Goal: Find specific page/section: Find specific page/section

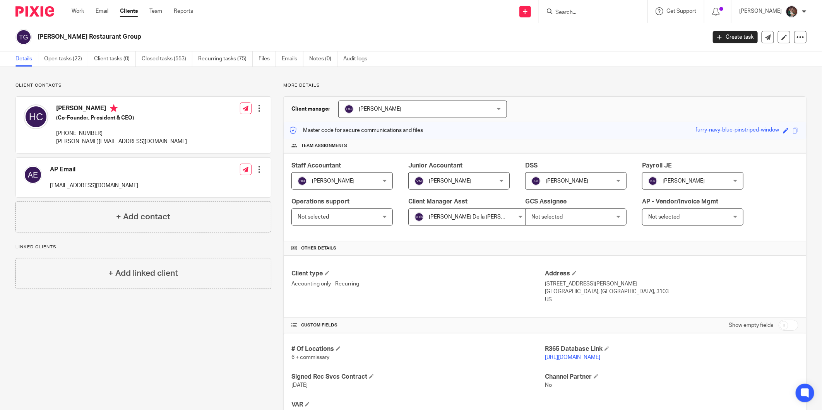
click at [582, 7] on form at bounding box center [596, 12] width 82 height 10
click at [582, 12] on input "Search" at bounding box center [590, 12] width 70 height 7
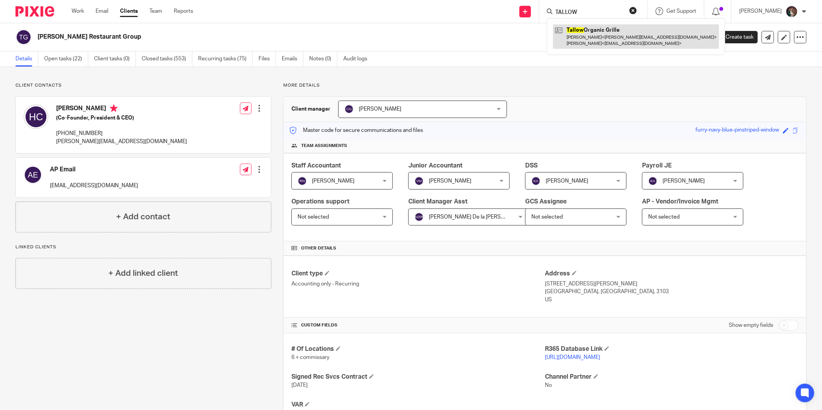
type input "TALLOW"
click at [615, 28] on link at bounding box center [636, 36] width 166 height 24
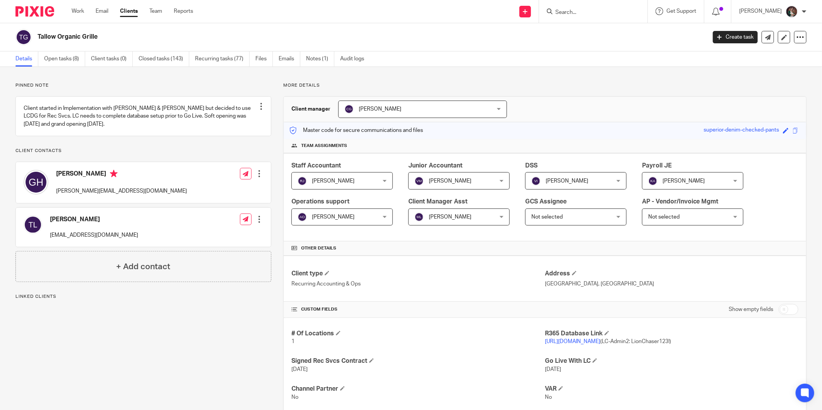
click at [555, 345] on p "https://tallowgrill.restaurant365.com/ (LC-Admin2: LionChaser123!)" at bounding box center [672, 342] width 254 height 8
click at [553, 342] on link "https://tallowgrill.restaurant365.com/" at bounding box center [572, 341] width 55 height 5
click at [564, 337] on h4 "R365 Database Link" at bounding box center [672, 334] width 254 height 8
click at [562, 342] on link "https://tallowgrill.restaurant365.com/" at bounding box center [572, 341] width 55 height 5
click at [593, 16] on form at bounding box center [596, 12] width 82 height 10
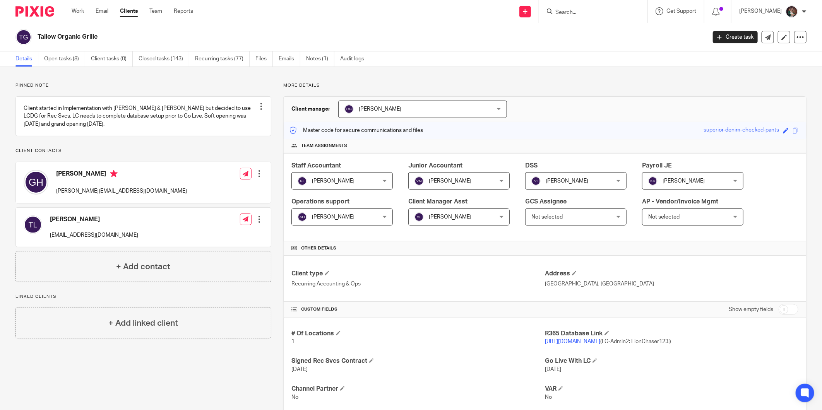
click at [592, 12] on input "Search" at bounding box center [590, 12] width 70 height 7
click at [582, 22] on div "Work Email Clients Team Reports Work Email Clients Team Reports Settings Send n…" at bounding box center [411, 11] width 822 height 23
click at [574, 9] on input "Search" at bounding box center [590, 12] width 70 height 7
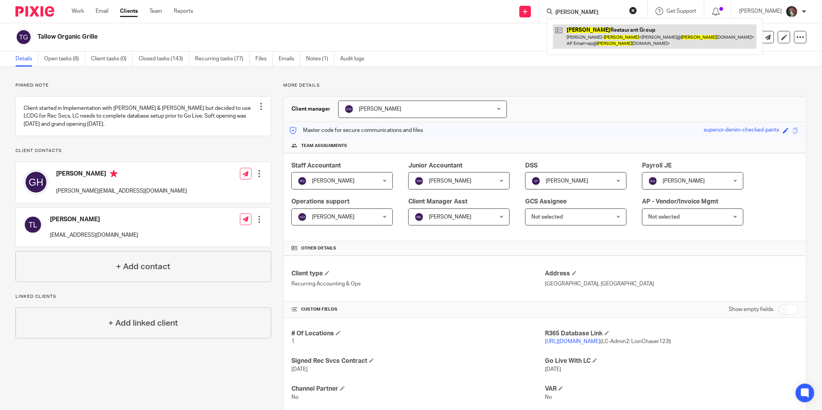
type input "TUCKER"
click at [652, 38] on link at bounding box center [655, 36] width 204 height 24
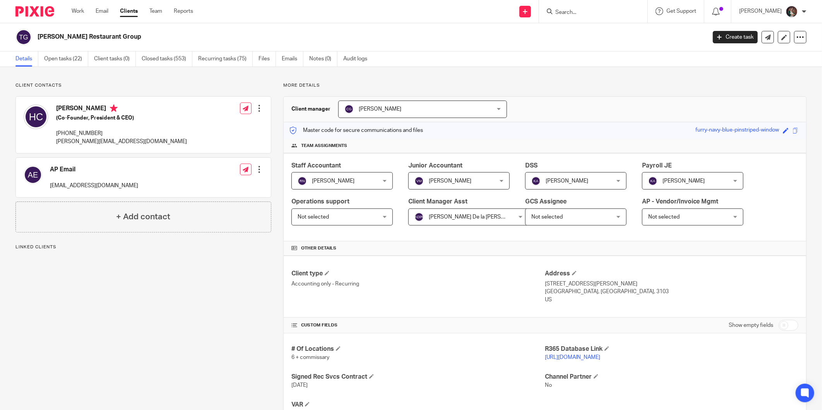
click at [563, 358] on link "[URL][DOMAIN_NAME]" at bounding box center [572, 357] width 55 height 5
click at [582, 357] on link "[URL][DOMAIN_NAME]" at bounding box center [572, 357] width 55 height 5
drag, startPoint x: 628, startPoint y: 13, endPoint x: 624, endPoint y: 10, distance: 4.4
click at [625, 12] on input "Search" at bounding box center [590, 12] width 70 height 7
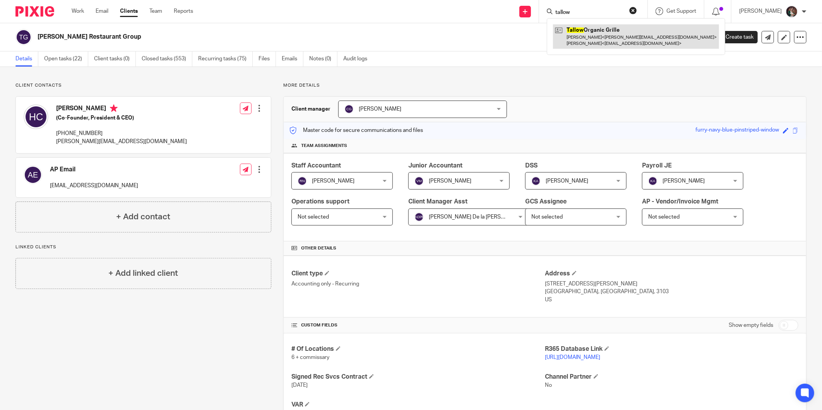
type input "tallow"
click at [618, 44] on link at bounding box center [636, 36] width 166 height 24
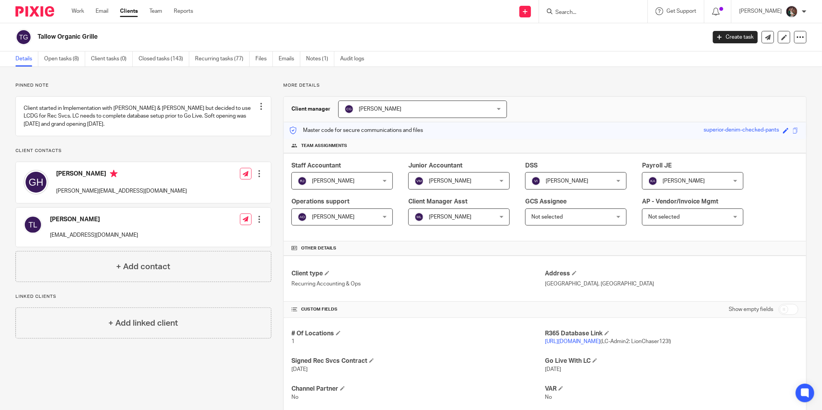
click at [561, 341] on link "https://tallowgrill.restaurant365.com/" at bounding box center [572, 341] width 55 height 5
click at [574, 343] on link "https://tallowgrill.restaurant365.com/" at bounding box center [572, 341] width 55 height 5
click at [574, 342] on link "https://tallowgrill.restaurant365.com/" at bounding box center [572, 341] width 55 height 5
